Goal: Task Accomplishment & Management: Manage account settings

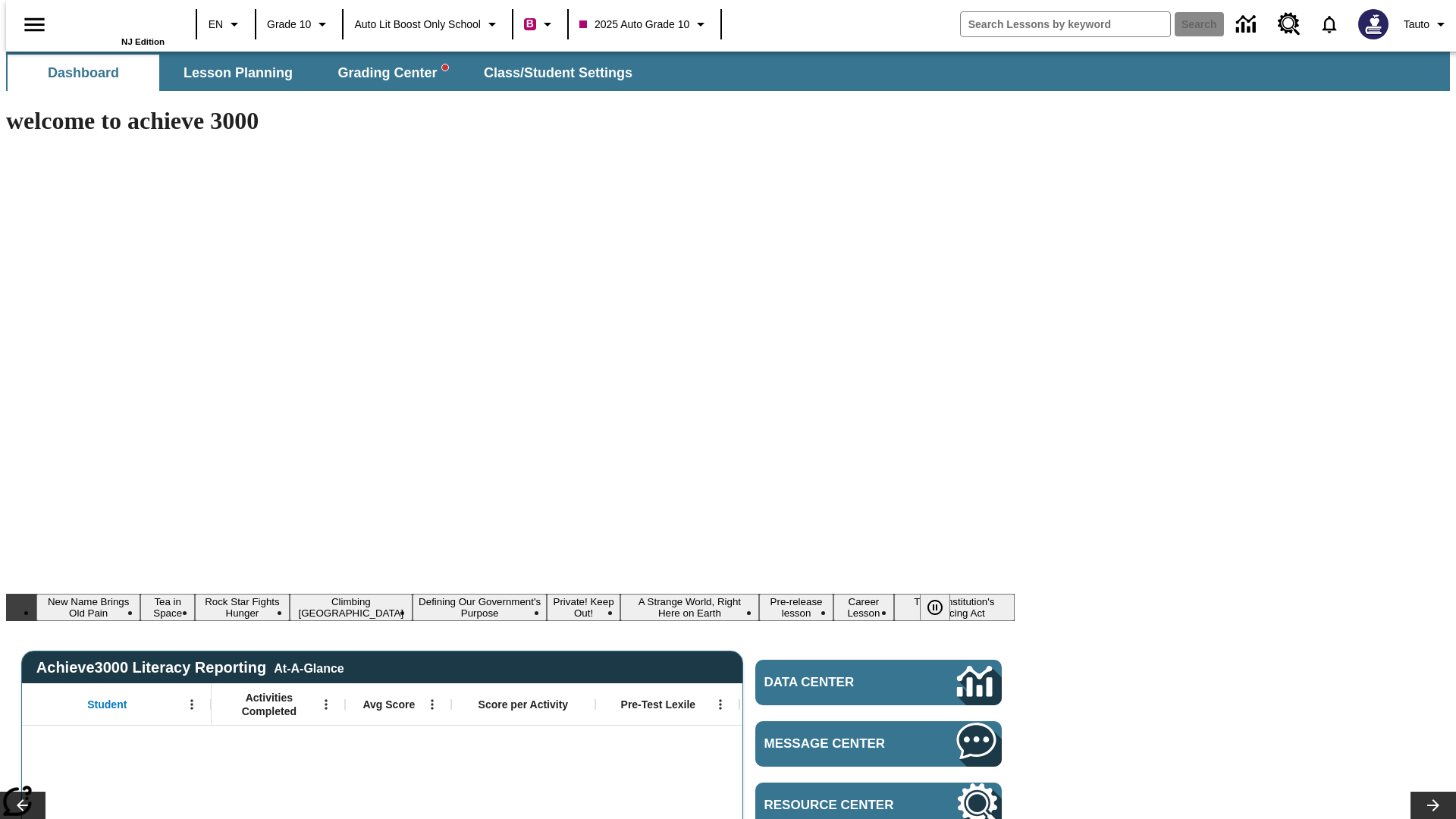
type input "-1"
click at [232, 73] on span "Lesson Planning" at bounding box center [238, 73] width 109 height 18
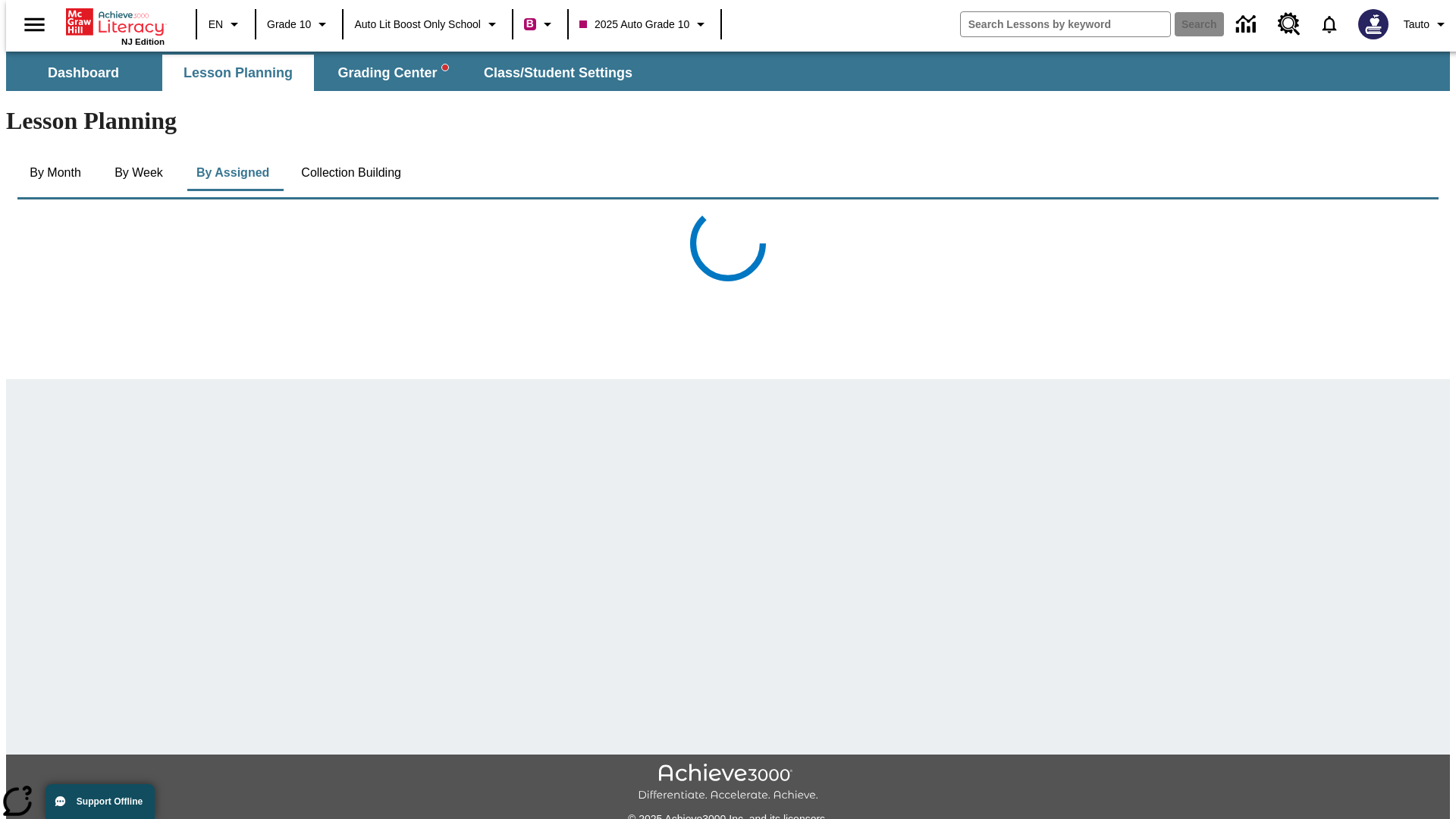
click at [350, 155] on button "Collection Building" at bounding box center [351, 173] width 124 height 37
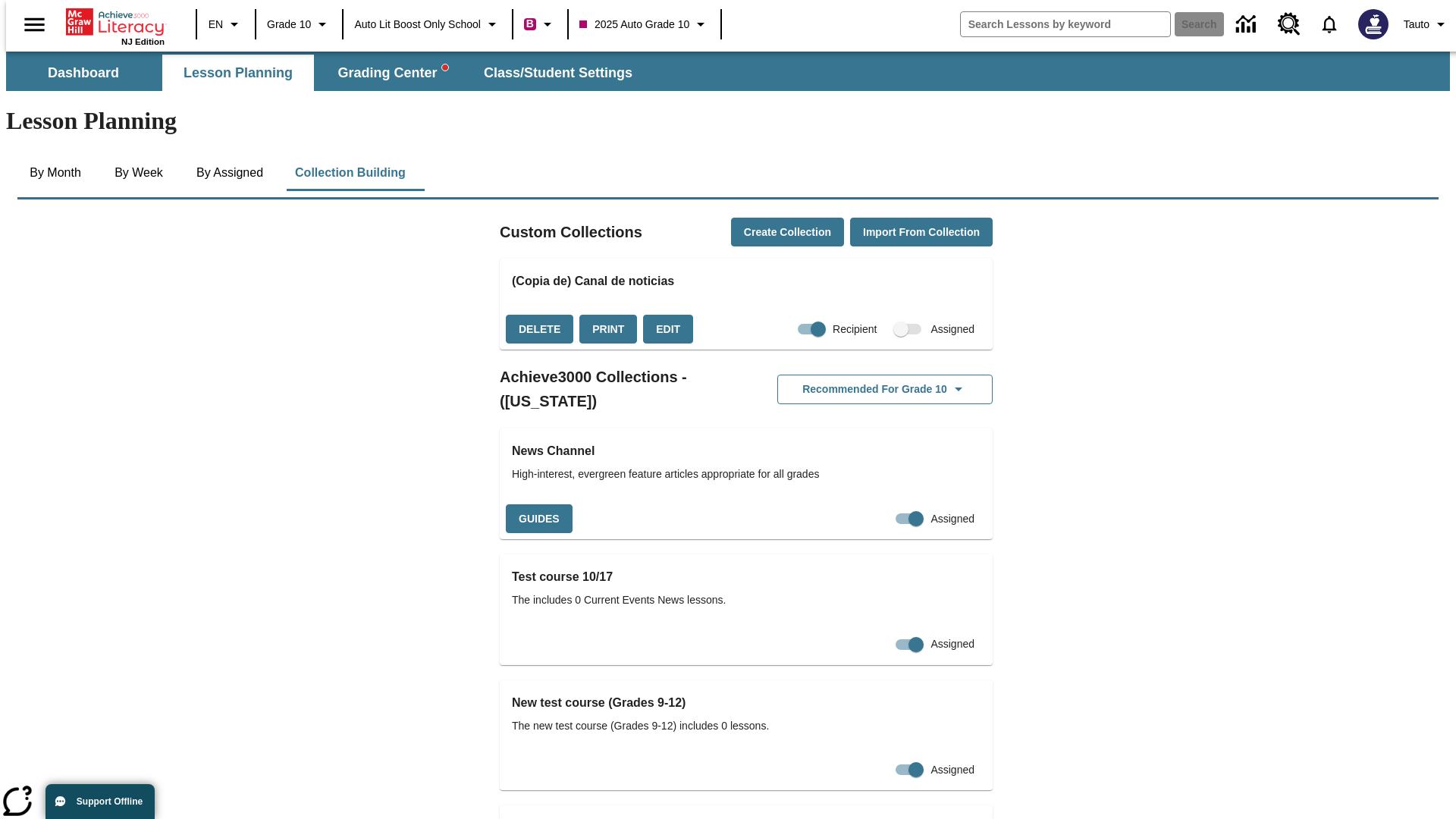
checkbox input "true"
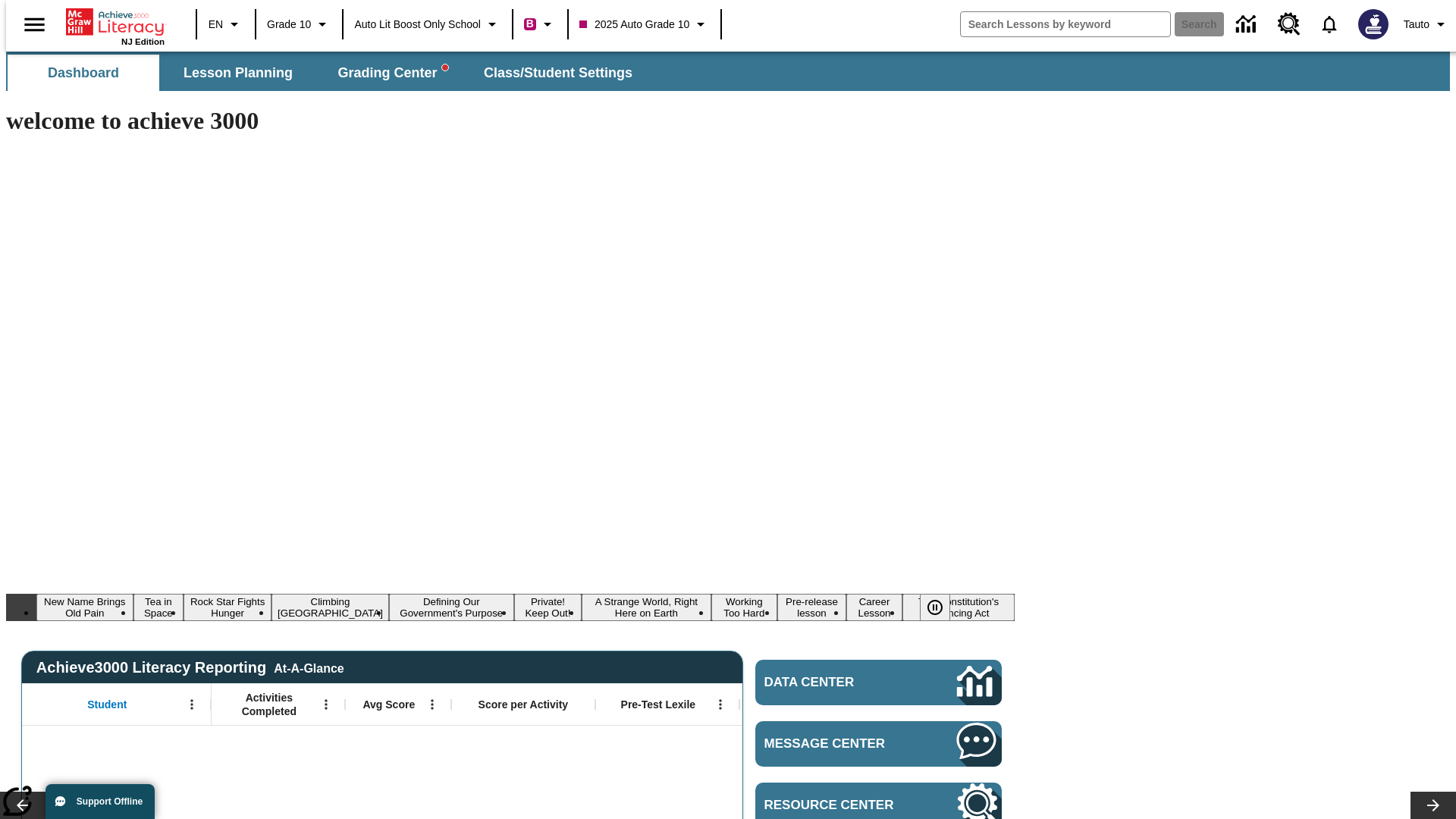
type input "-1"
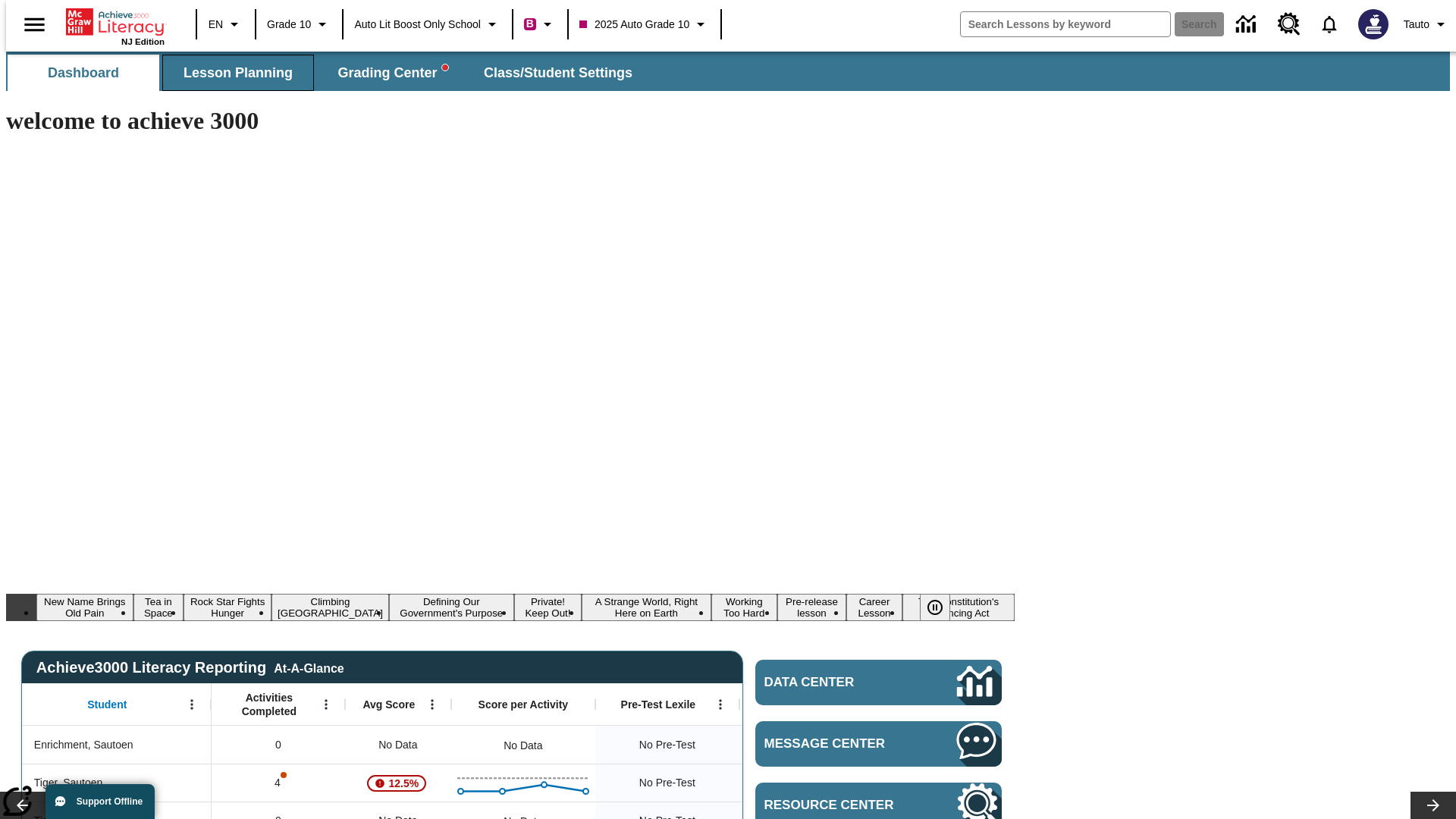
click at [232, 73] on span "Lesson Planning" at bounding box center [238, 73] width 109 height 18
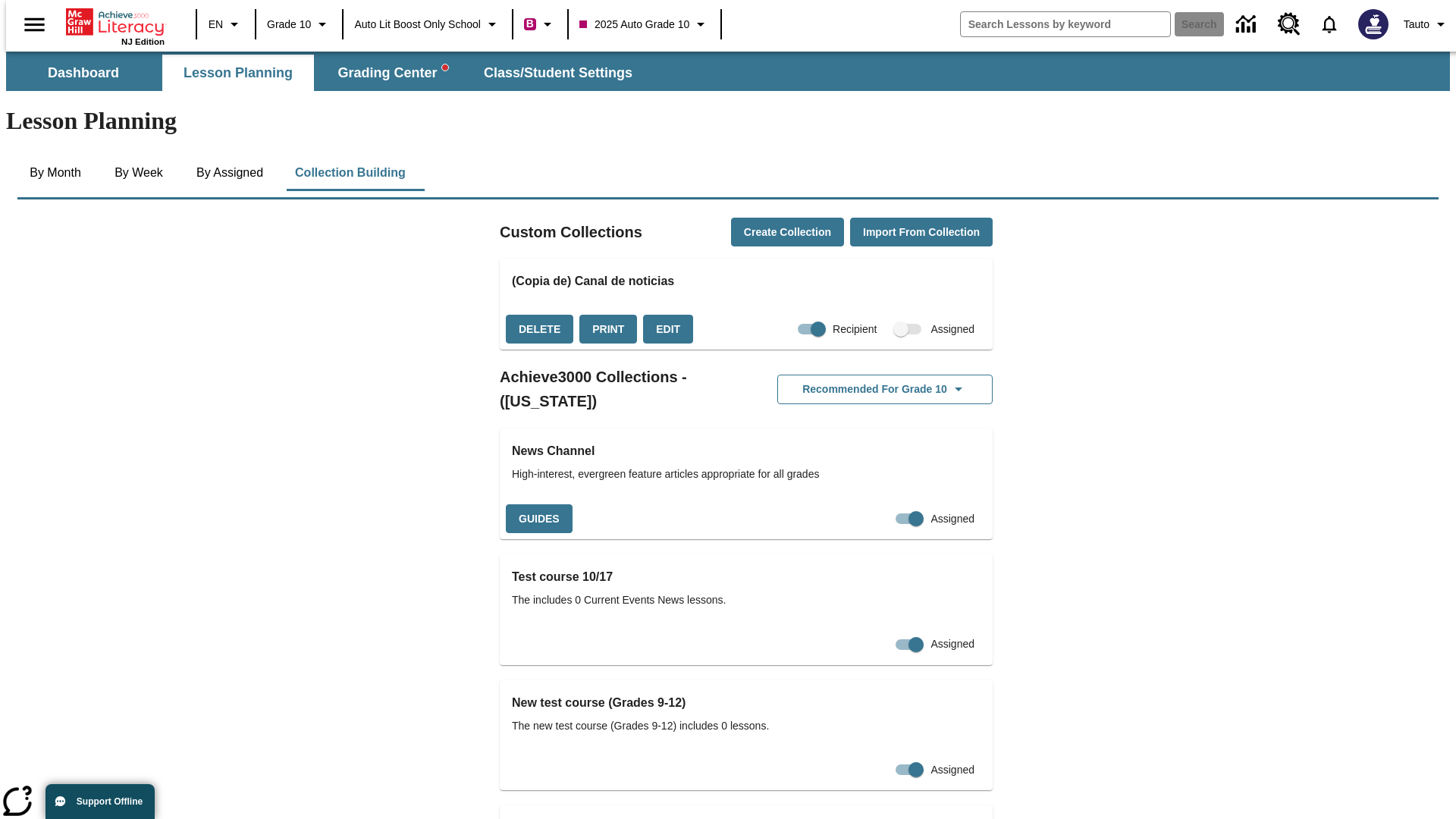
checkbox input "false"
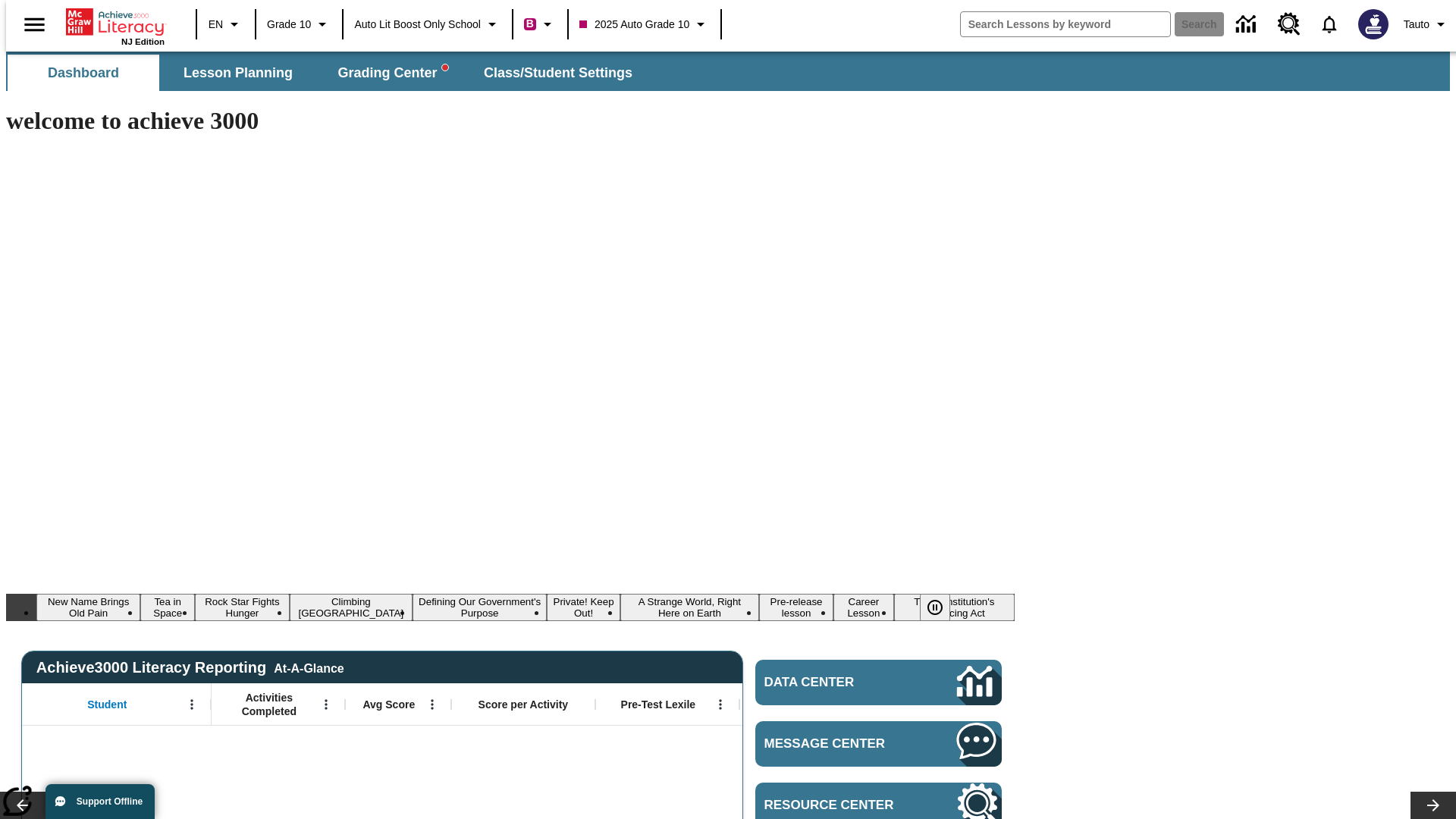
type input "-1"
